Goal: Task Accomplishment & Management: Manage account settings

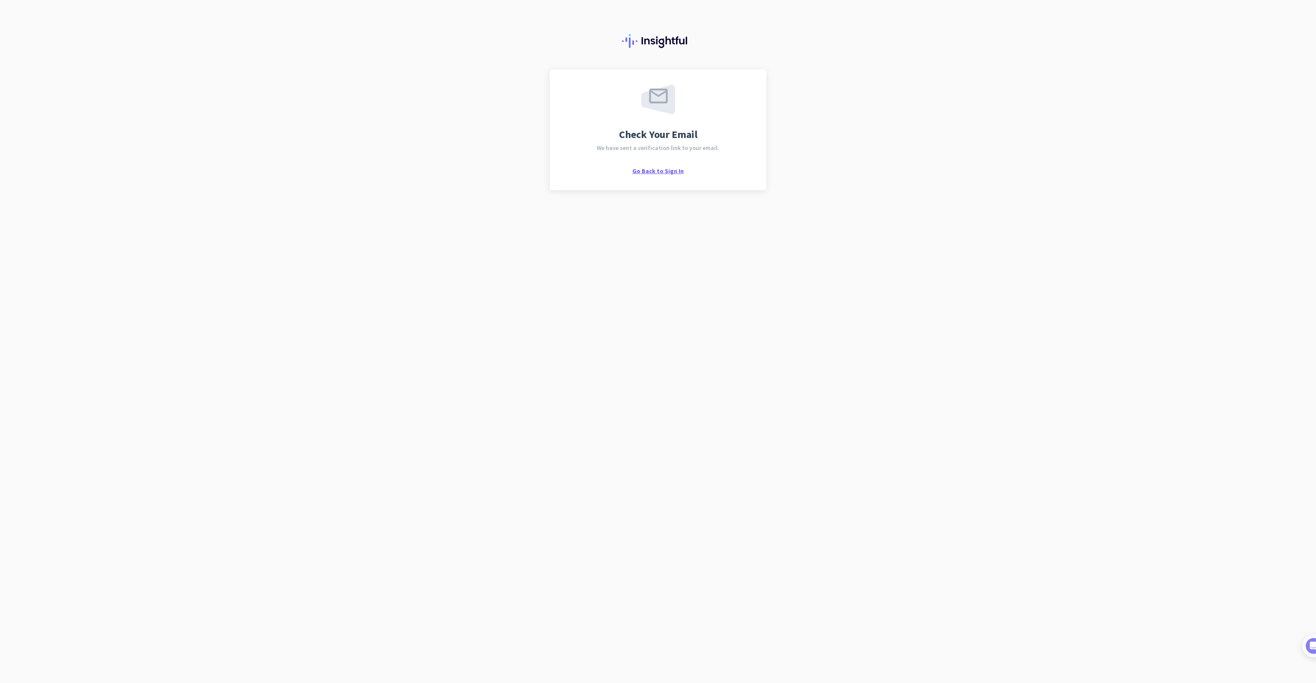
click at [652, 170] on span "Go Back to Sign In" at bounding box center [657, 171] width 51 height 8
click at [655, 171] on span "Go Back to Sign In" at bounding box center [657, 171] width 51 height 8
click at [646, 170] on span "Go Back to Sign In" at bounding box center [657, 171] width 51 height 8
